Goal: Task Accomplishment & Management: Use online tool/utility

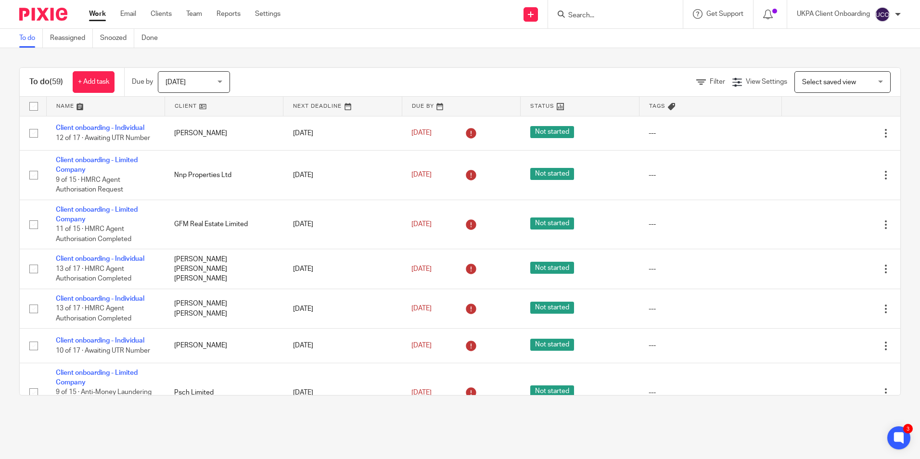
click at [575, 16] on input "Search" at bounding box center [610, 16] width 87 height 9
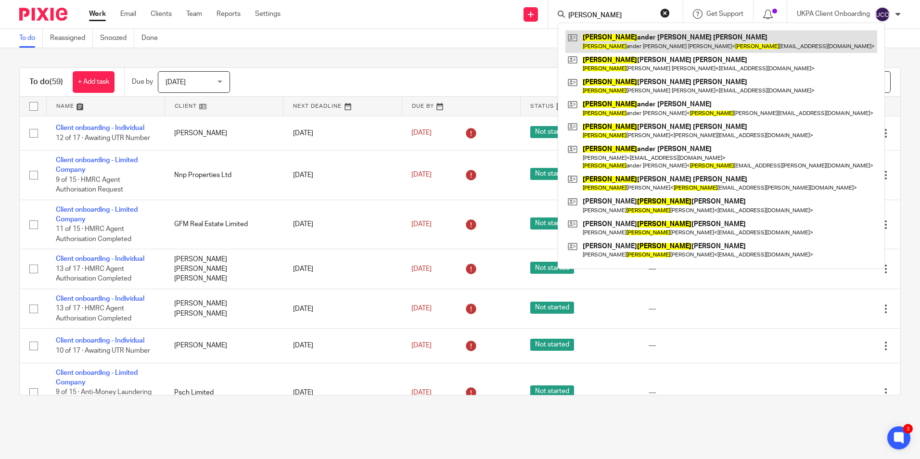
type input "alex"
click at [690, 47] on link at bounding box center [721, 41] width 312 height 22
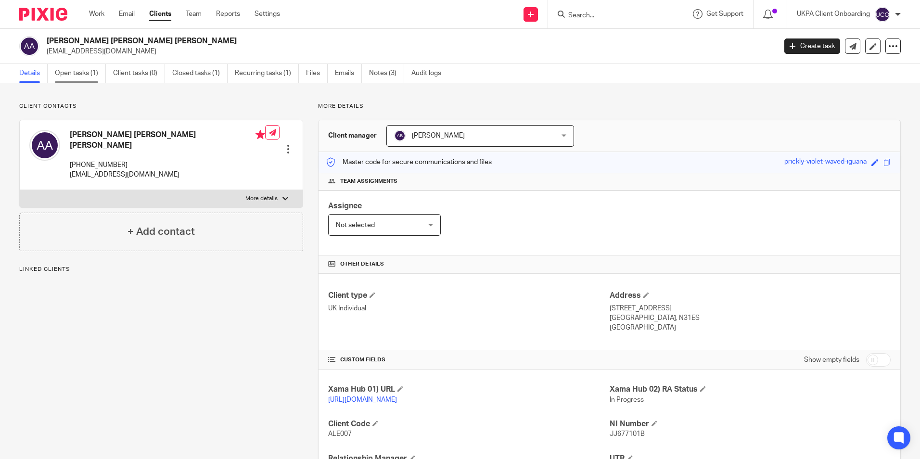
click at [85, 75] on link "Open tasks (1)" at bounding box center [80, 73] width 51 height 19
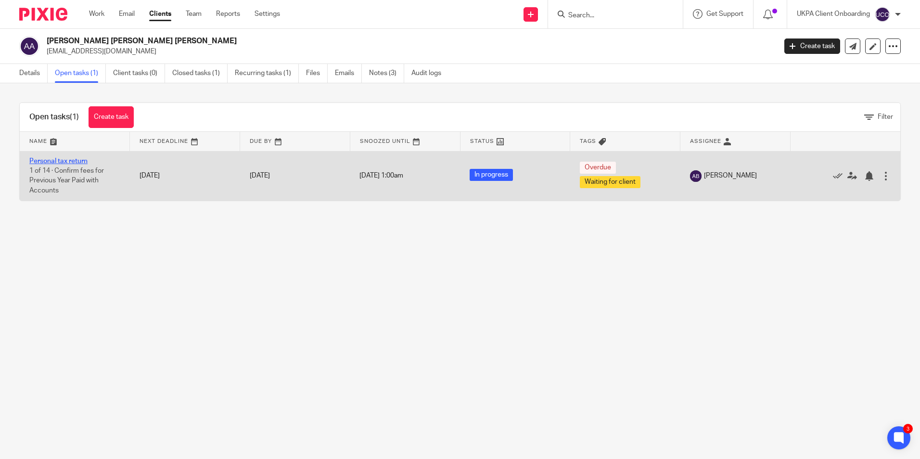
click at [41, 159] on link "Personal tax return" at bounding box center [58, 161] width 58 height 7
